Goal: Use online tool/utility: Utilize a website feature to perform a specific function

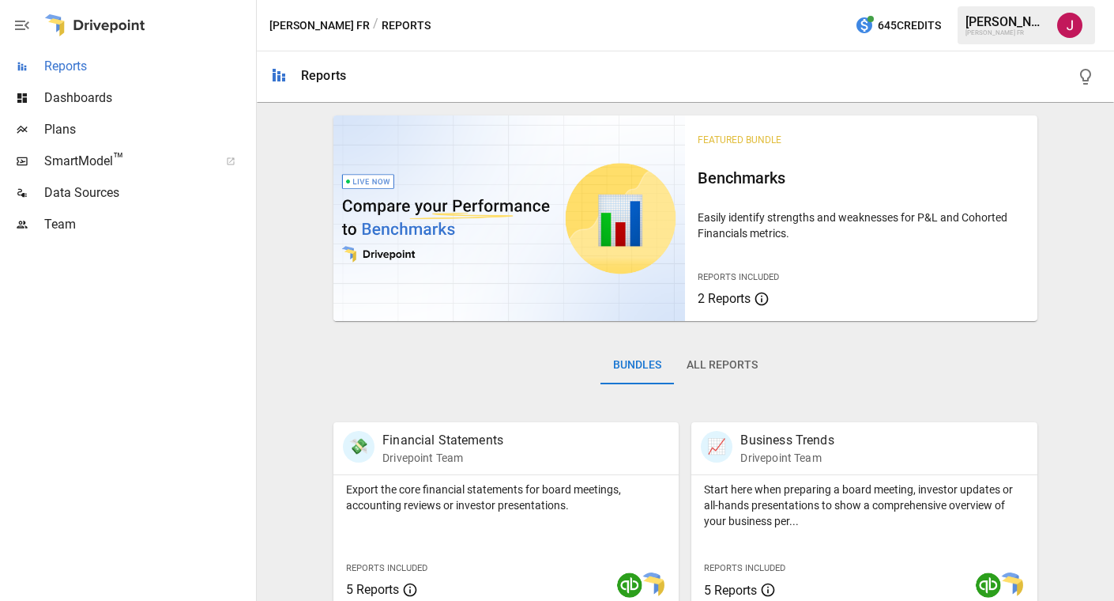
click at [64, 72] on span "Reports" at bounding box center [148, 66] width 209 height 19
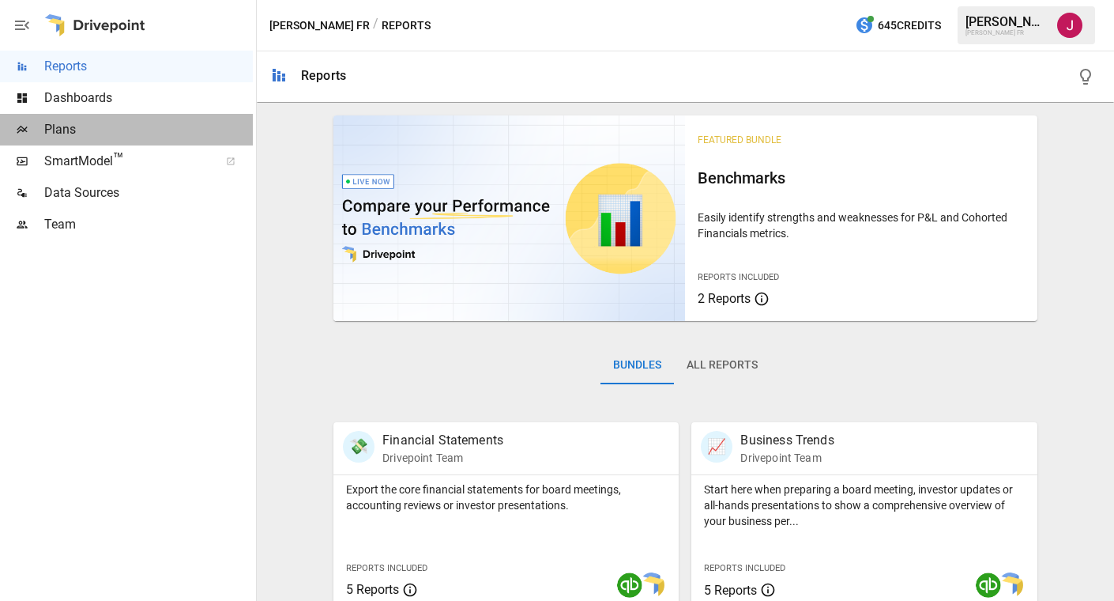
click at [55, 134] on span "Plans" at bounding box center [148, 129] width 209 height 19
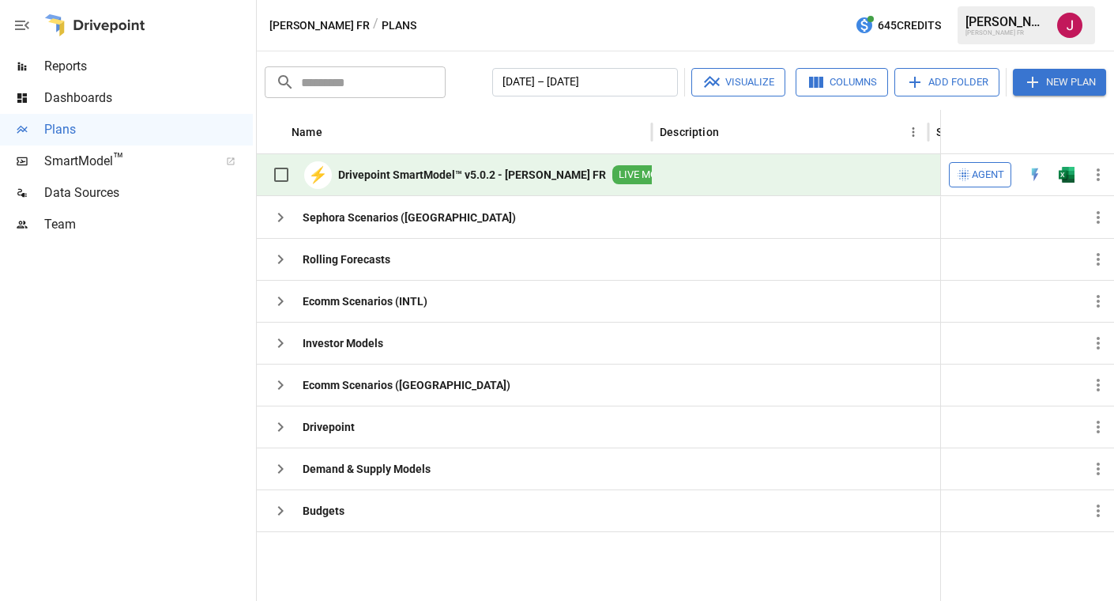
click at [395, 173] on b "Drivepoint SmartModel™ v5.0.2 - [PERSON_NAME] FR" at bounding box center [472, 175] width 268 height 16
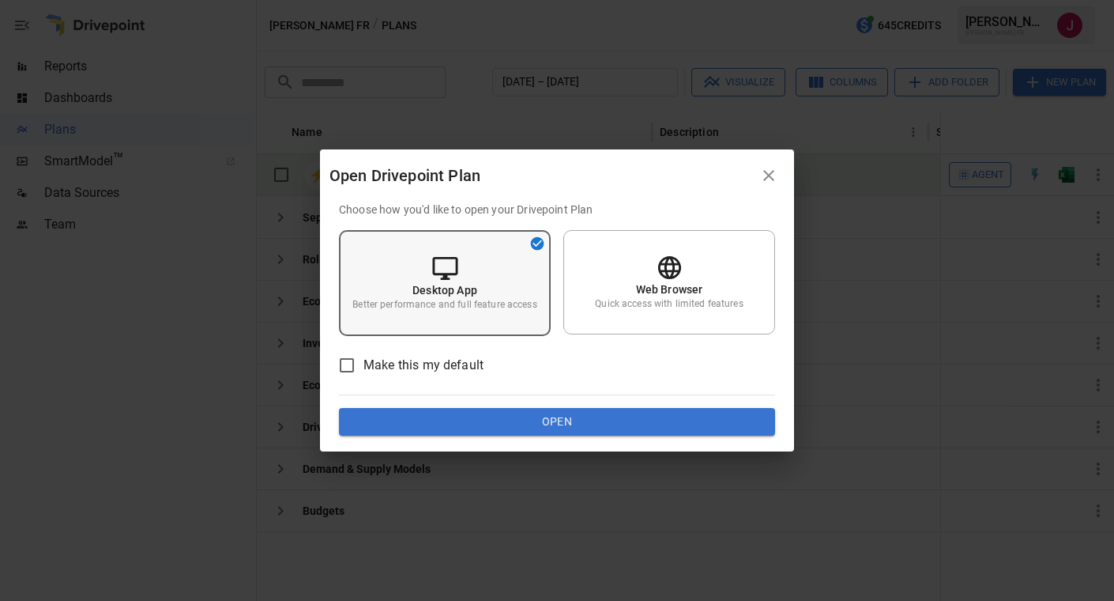
click at [507, 277] on div "Desktop App Better performance and full feature access" at bounding box center [445, 283] width 212 height 106
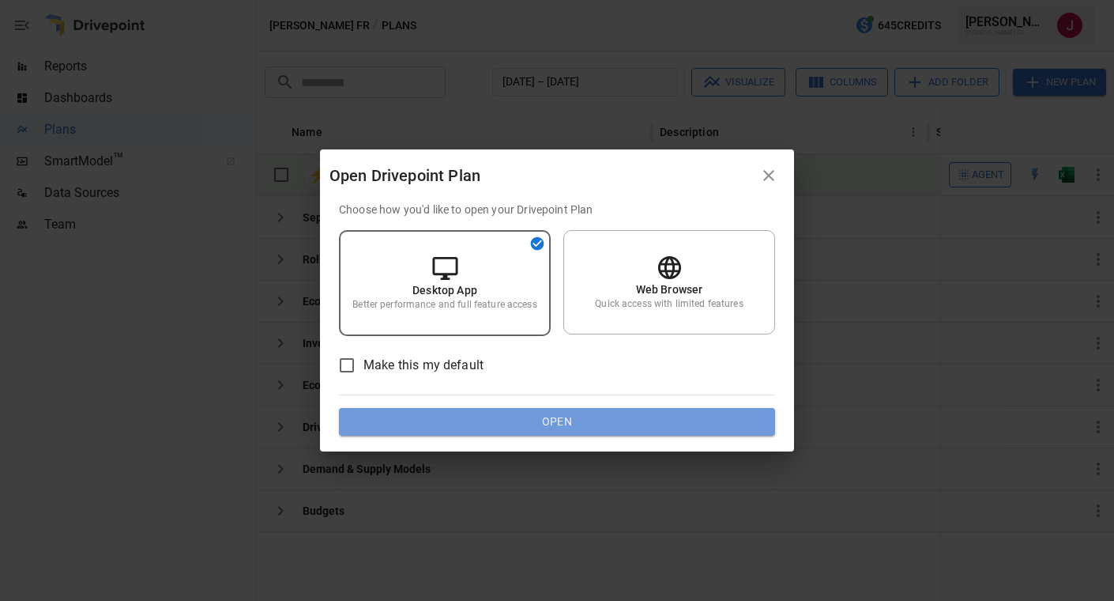
click at [553, 426] on button "Open" at bounding box center [557, 422] width 436 height 28
